Goal: Task Accomplishment & Management: Manage account settings

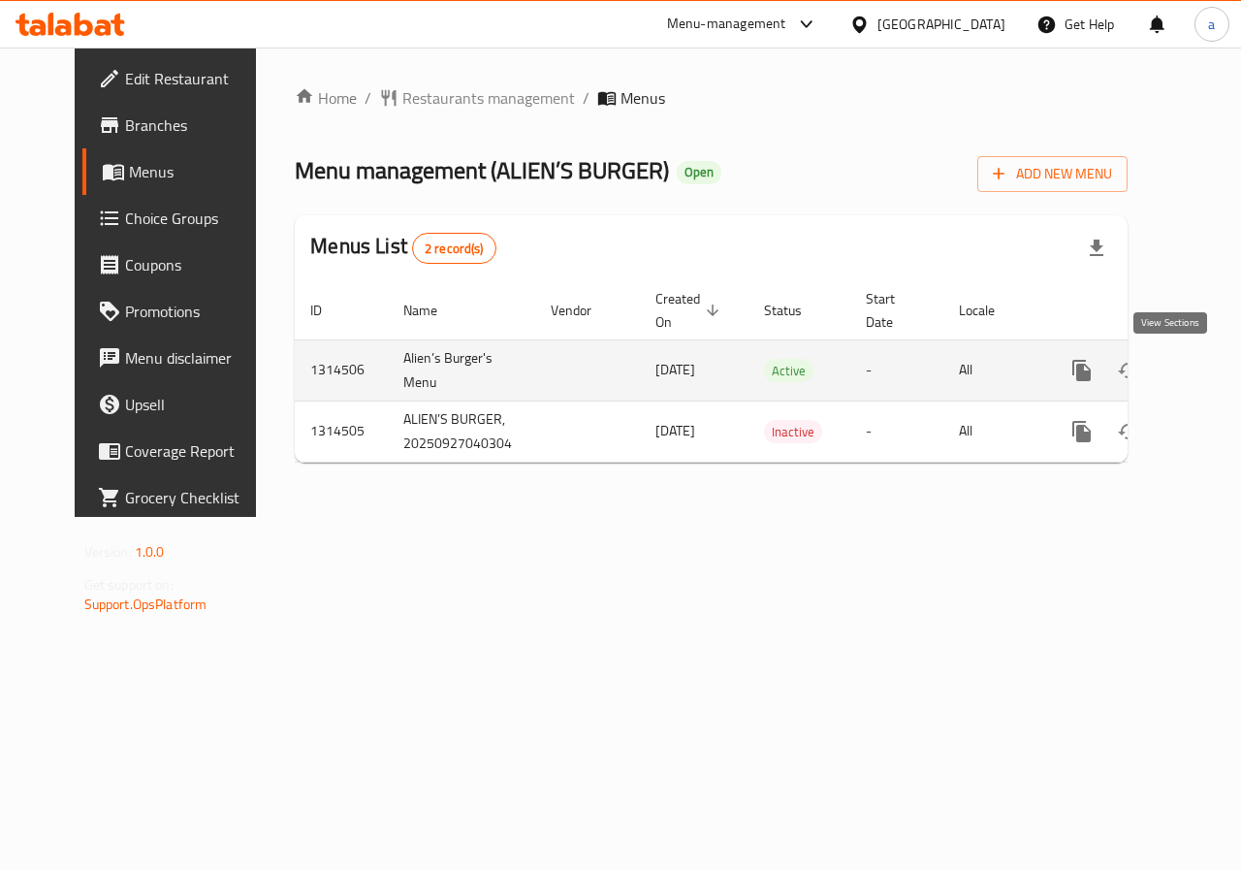
click at [1210, 370] on icon "enhanced table" at bounding box center [1221, 370] width 23 height 23
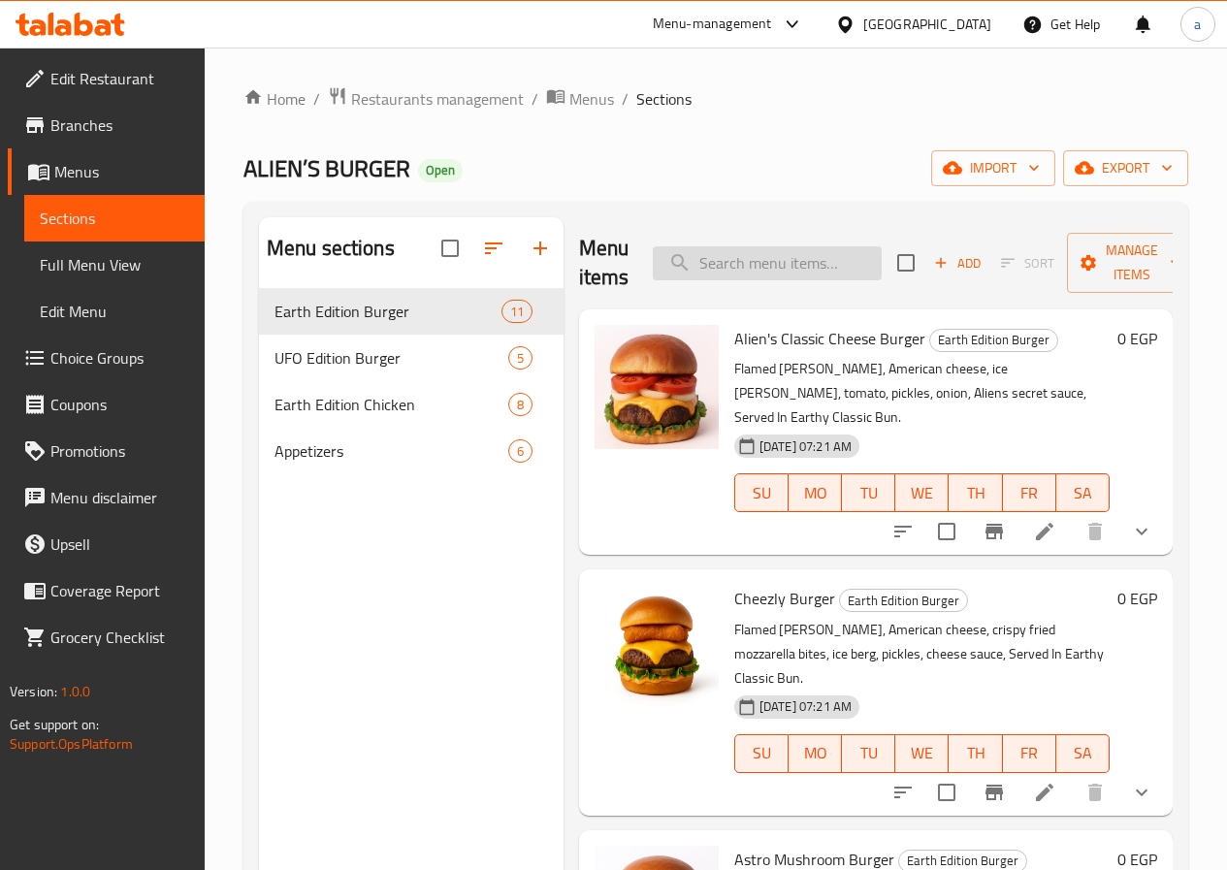
click at [722, 255] on input "search" at bounding box center [767, 263] width 229 height 34
paste input "Alien's Classic Cheese Burger"
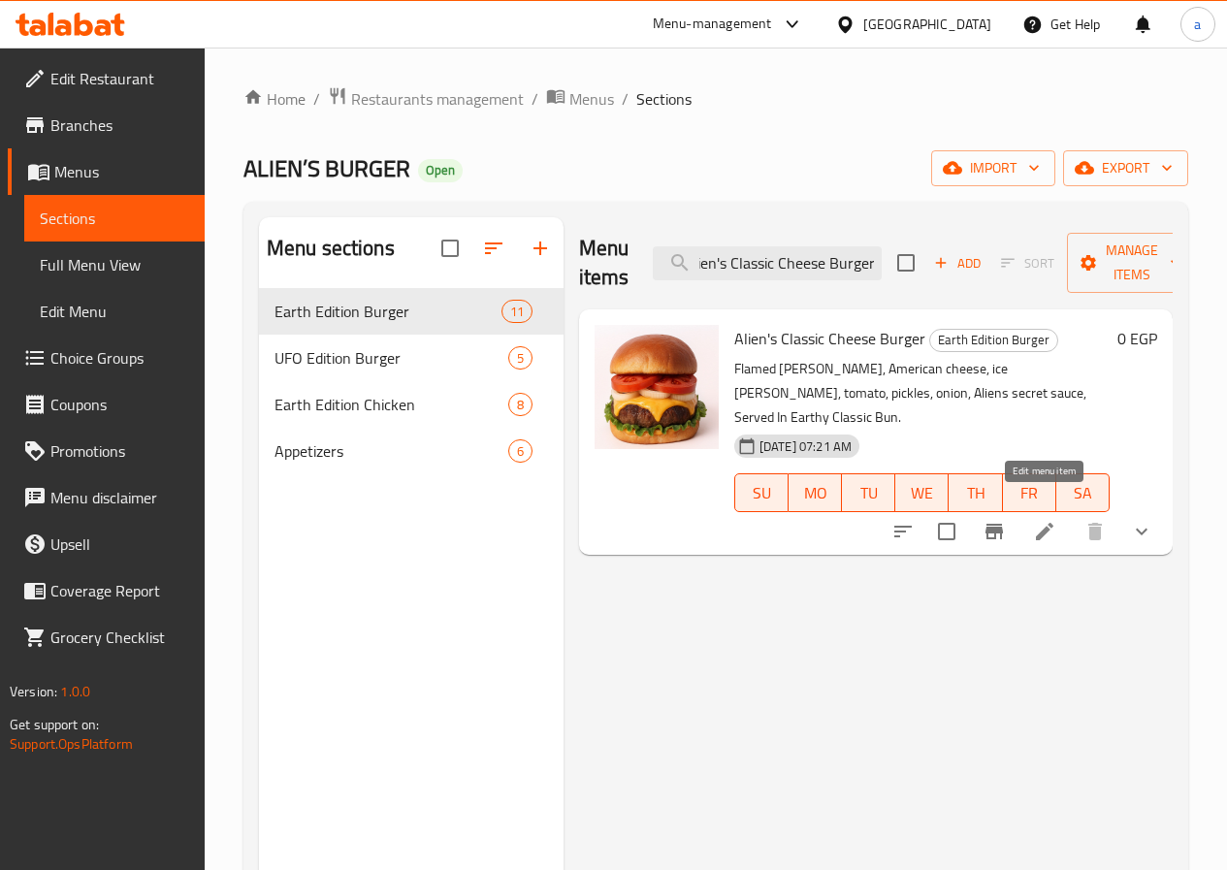
type input "Alien's Classic Cheese Burger"
click at [1042, 523] on icon at bounding box center [1044, 531] width 17 height 17
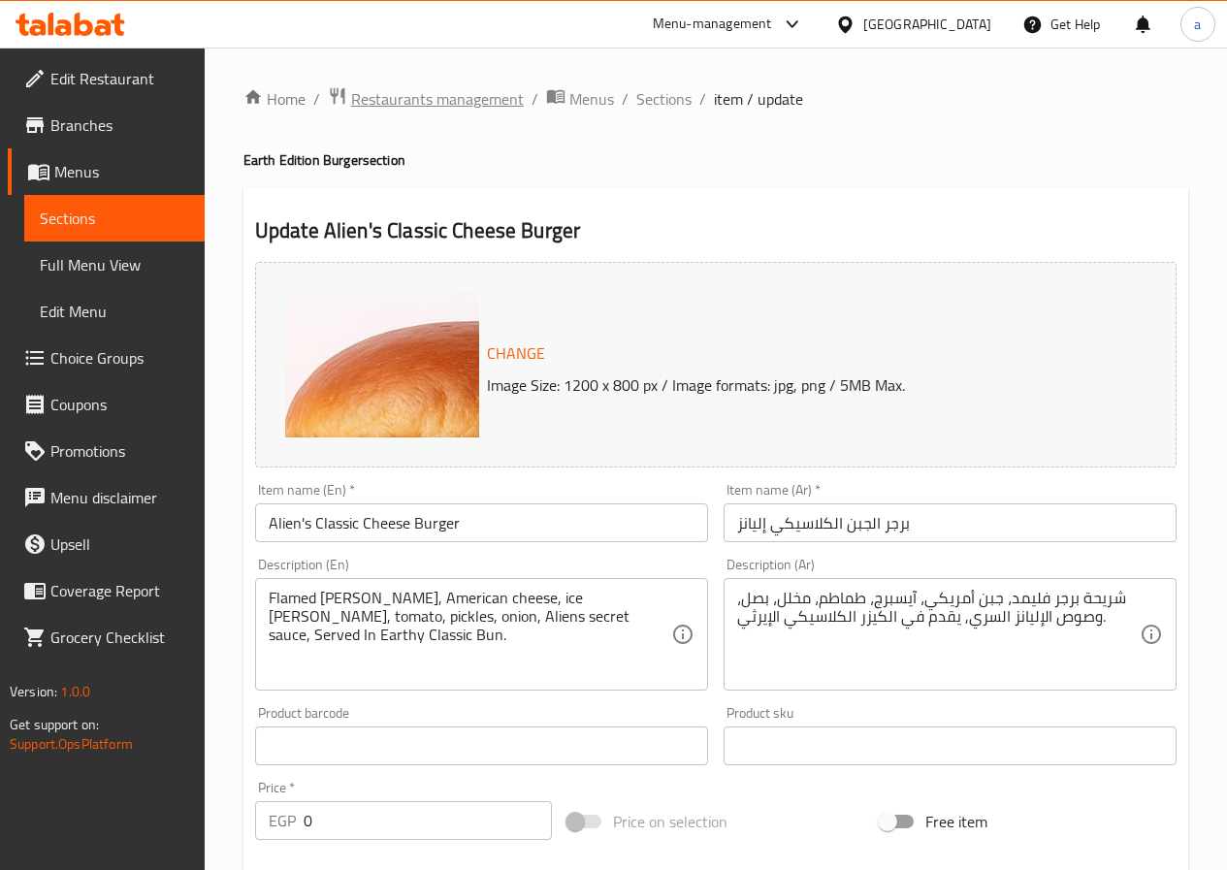
click at [455, 98] on span "Restaurants management" at bounding box center [437, 98] width 173 height 23
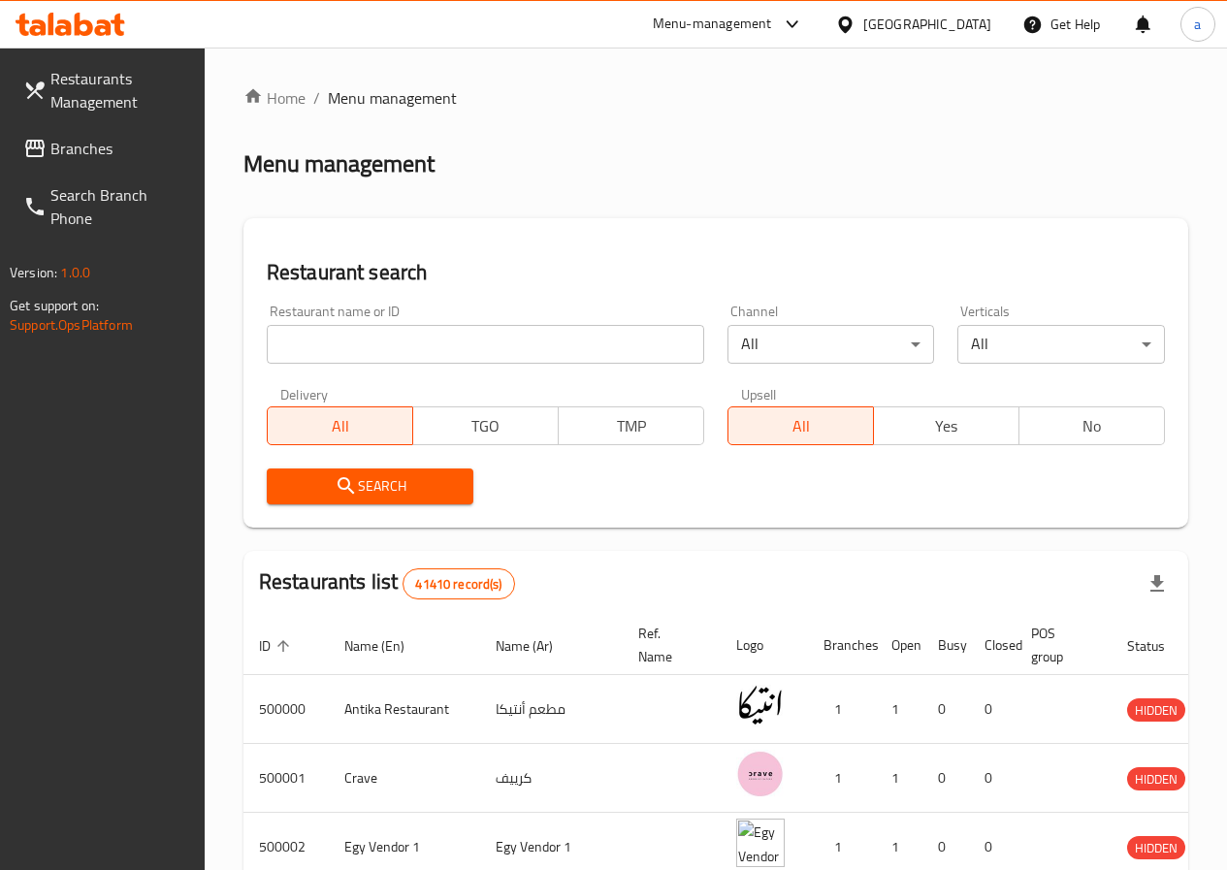
click at [91, 124] on link "Restaurants Management" at bounding box center [106, 90] width 197 height 70
click at [82, 145] on span "Branches" at bounding box center [119, 148] width 139 height 23
